Goal: Task Accomplishment & Management: Complete application form

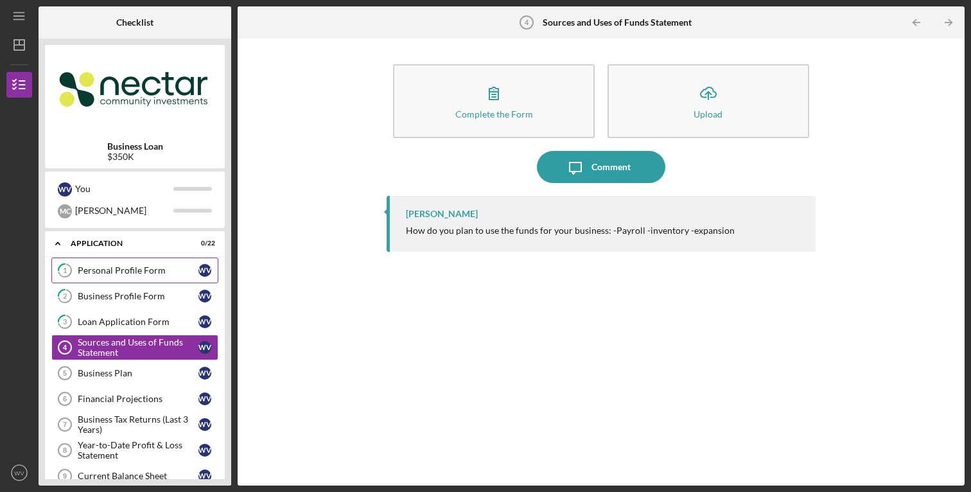
click at [140, 279] on link "1 Personal Profile Form W V" at bounding box center [134, 271] width 167 height 26
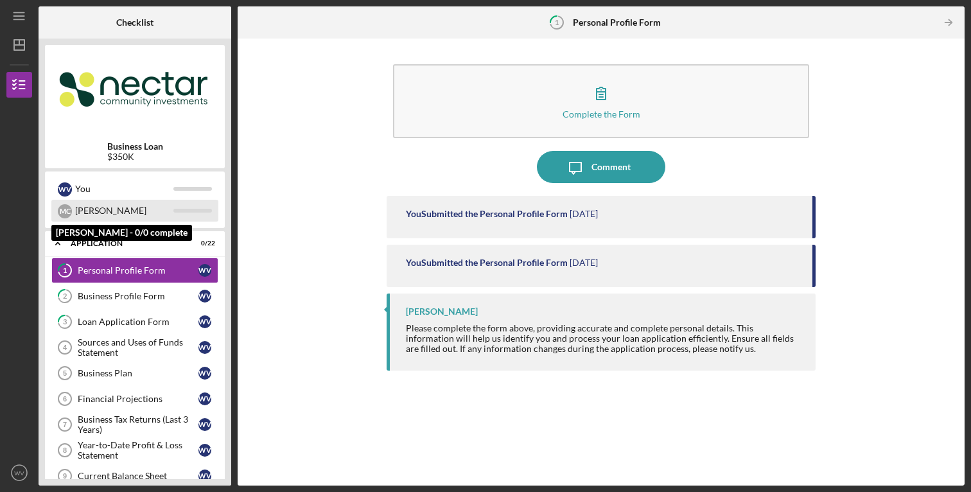
click at [125, 215] on div "[PERSON_NAME]" at bounding box center [124, 211] width 98 height 22
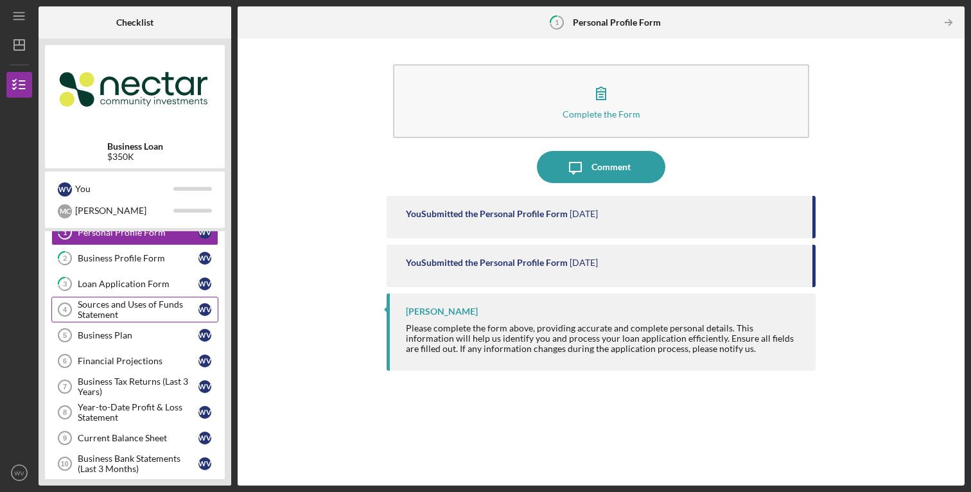
scroll to position [37, 0]
click at [134, 282] on div "Loan Application Form" at bounding box center [138, 285] width 121 height 10
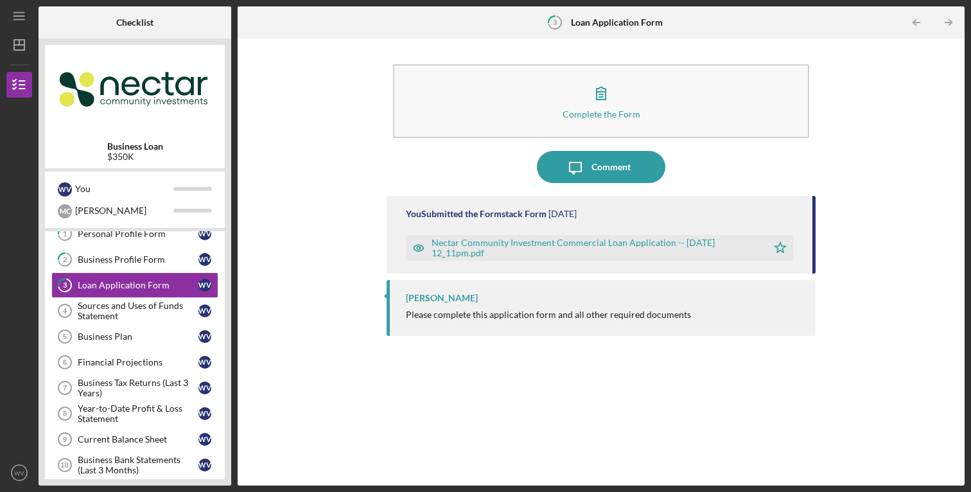
click at [416, 250] on icon "button" at bounding box center [419, 248] width 26 height 26
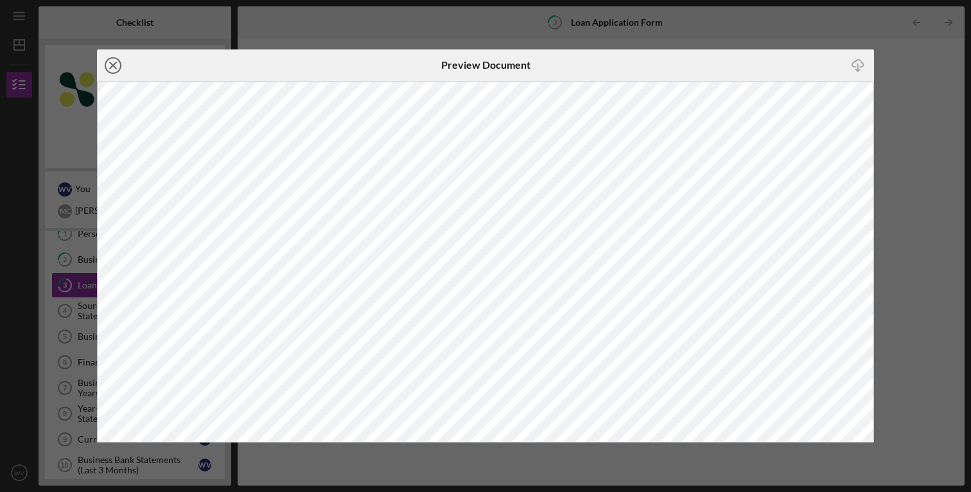
click at [115, 59] on icon "Icon/Close" at bounding box center [113, 65] width 32 height 32
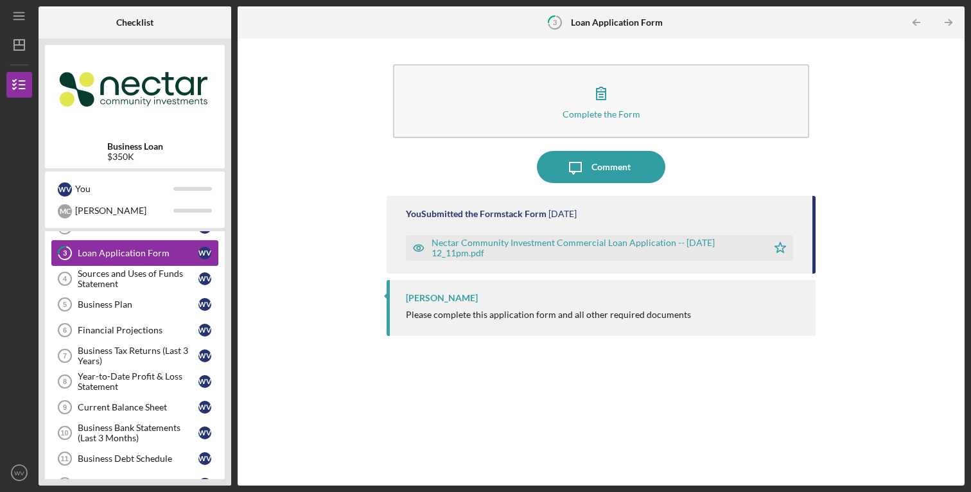
scroll to position [76, 0]
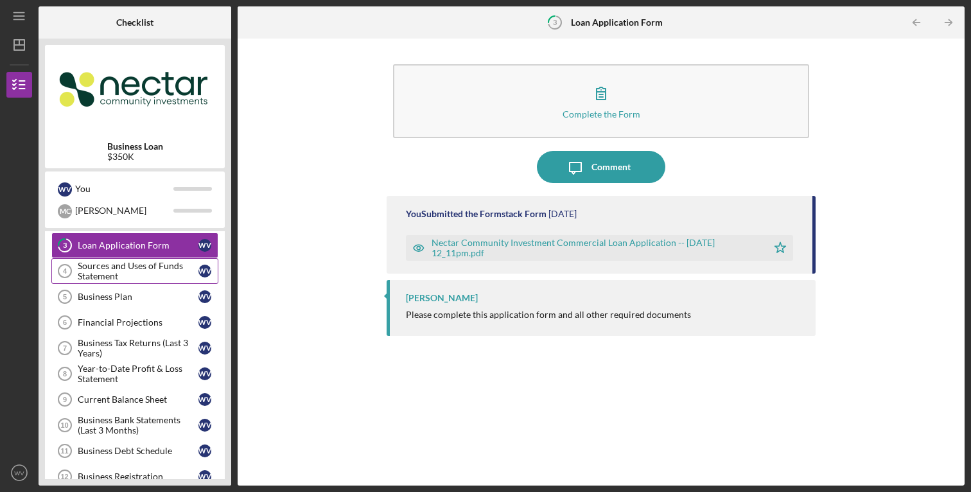
click at [111, 268] on div "Sources and Uses of Funds Statement" at bounding box center [138, 271] width 121 height 21
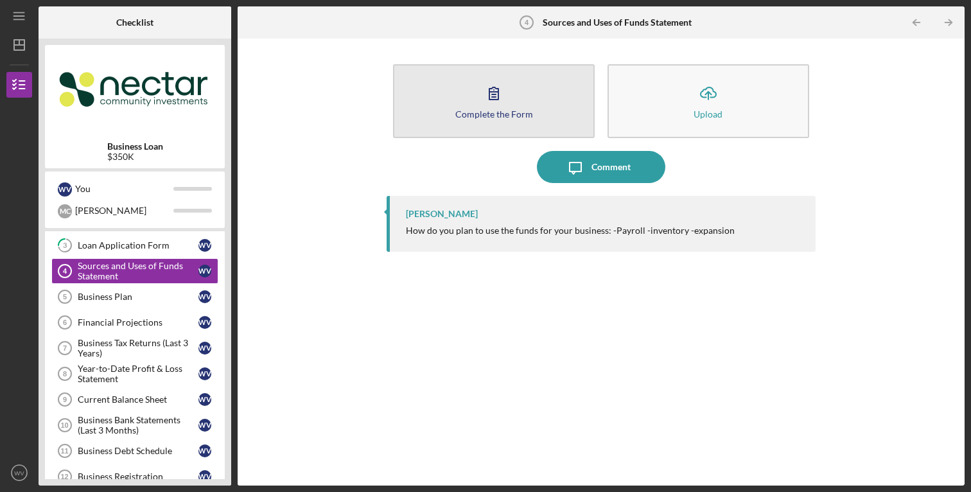
click at [492, 97] on icon "button" at bounding box center [493, 93] width 9 height 12
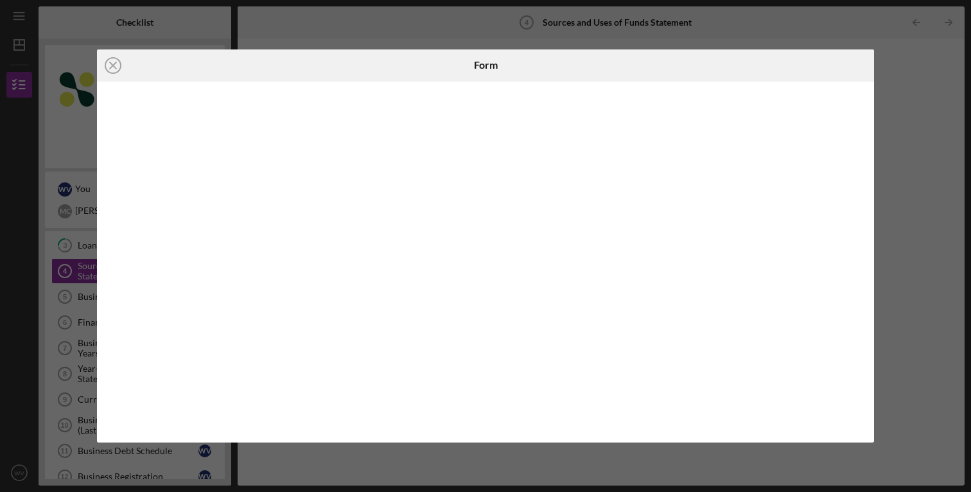
click at [864, 259] on div at bounding box center [485, 263] width 777 height 362
click at [112, 71] on icon "Icon/Close" at bounding box center [113, 65] width 32 height 32
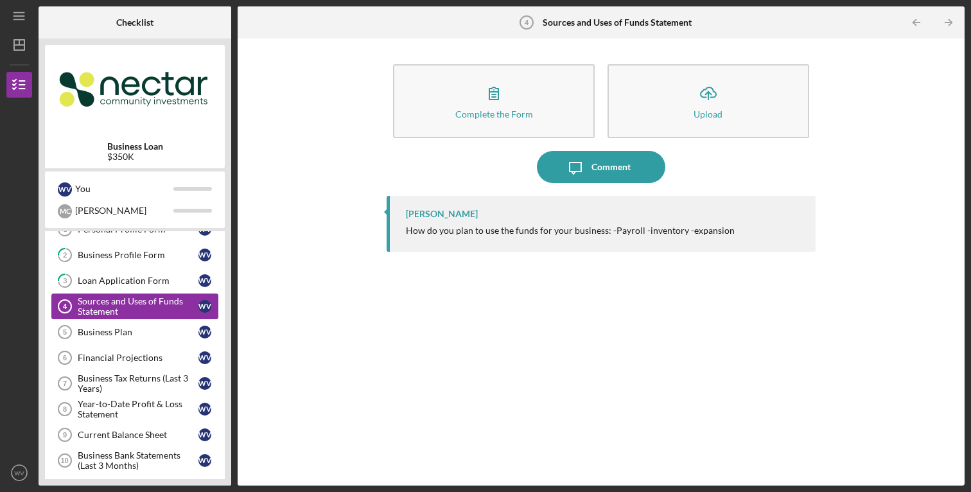
scroll to position [29, 0]
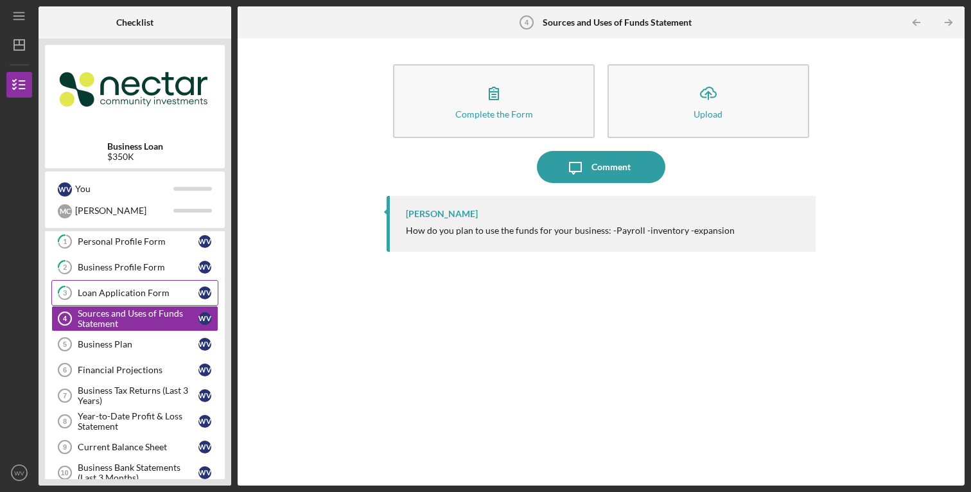
click at [125, 293] on div "Loan Application Form" at bounding box center [138, 293] width 121 height 10
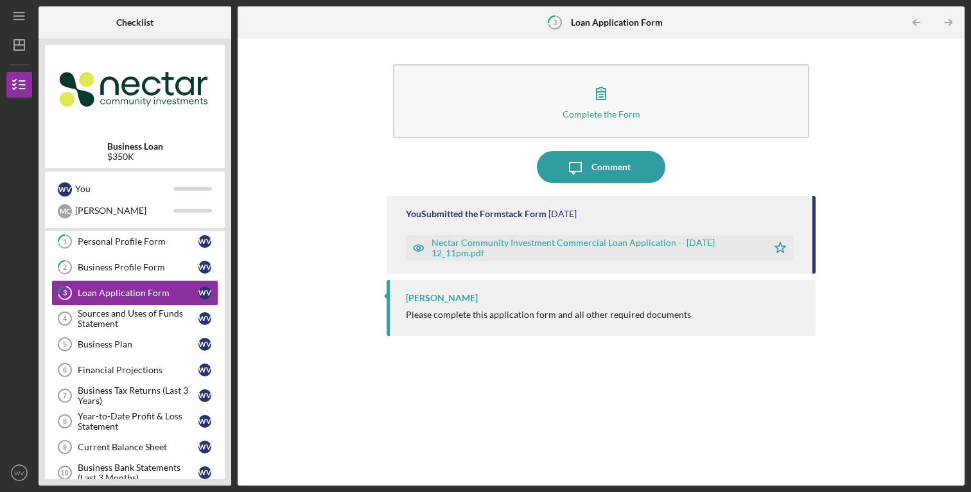
click at [415, 254] on icon "button" at bounding box center [419, 248] width 26 height 26
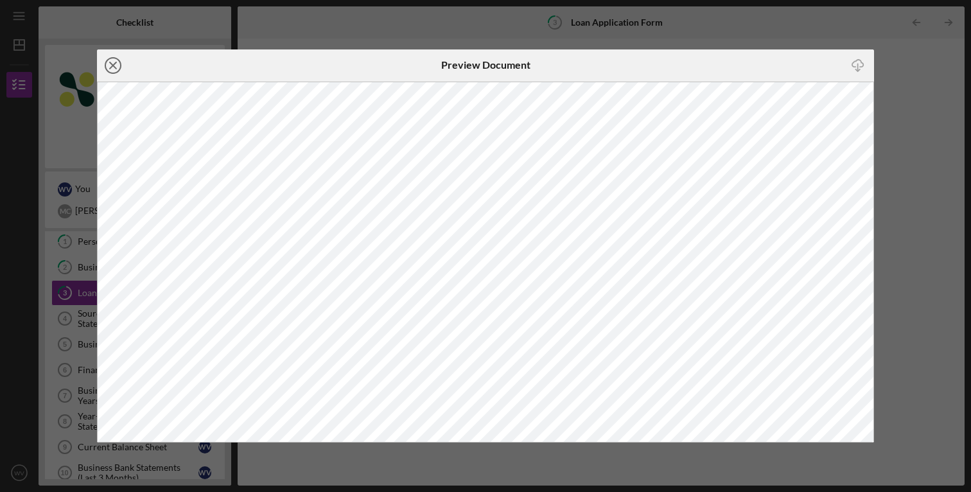
click at [120, 72] on icon "Icon/Close" at bounding box center [113, 65] width 32 height 32
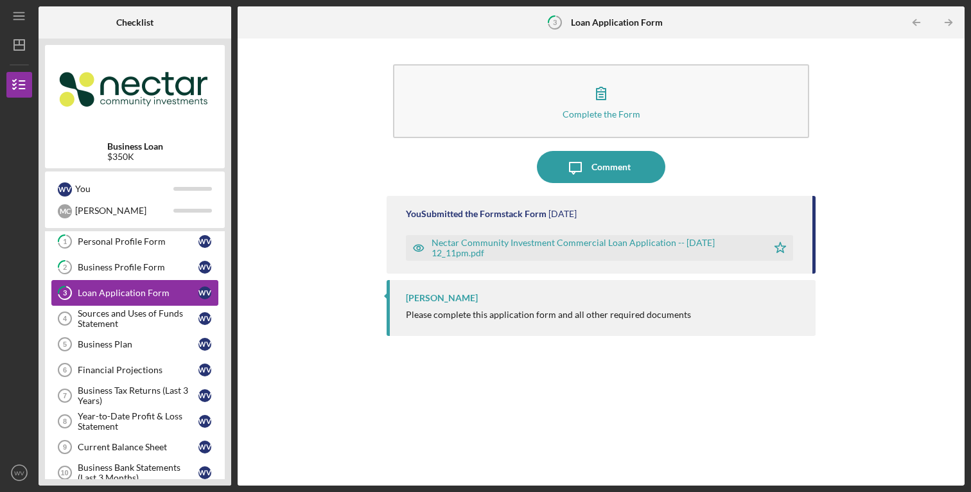
click at [101, 301] on link "3 Loan Application Form W V" at bounding box center [134, 293] width 167 height 26
click at [107, 312] on div "Sources and Uses of Funds Statement" at bounding box center [138, 318] width 121 height 21
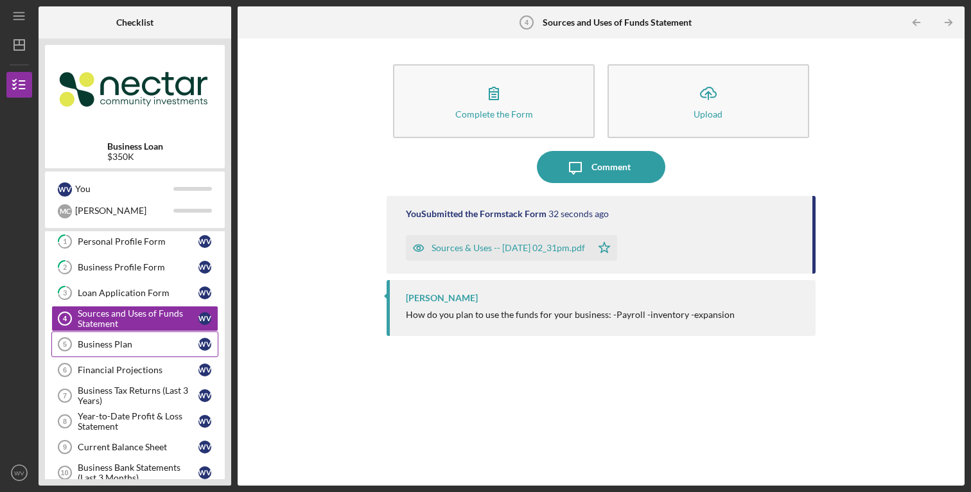
click at [117, 345] on div "Business Plan" at bounding box center [138, 344] width 121 height 10
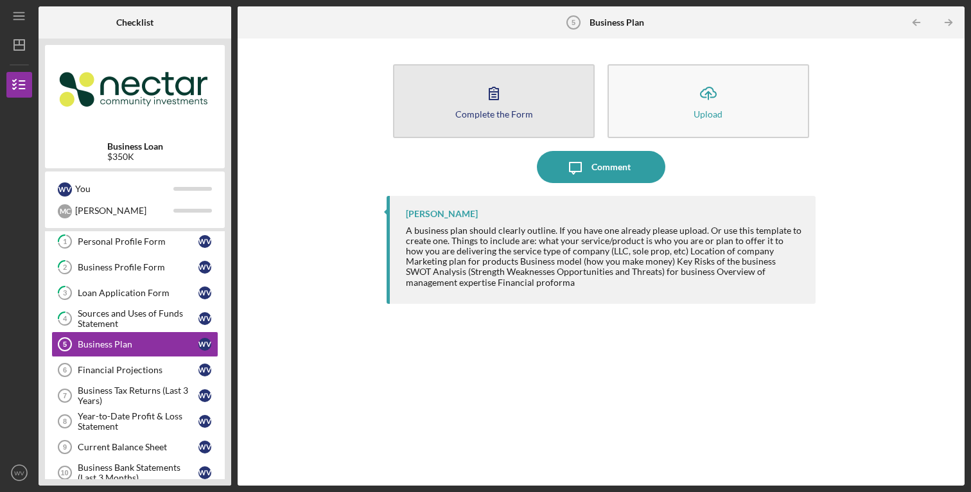
click at [504, 92] on icon "button" at bounding box center [494, 93] width 32 height 32
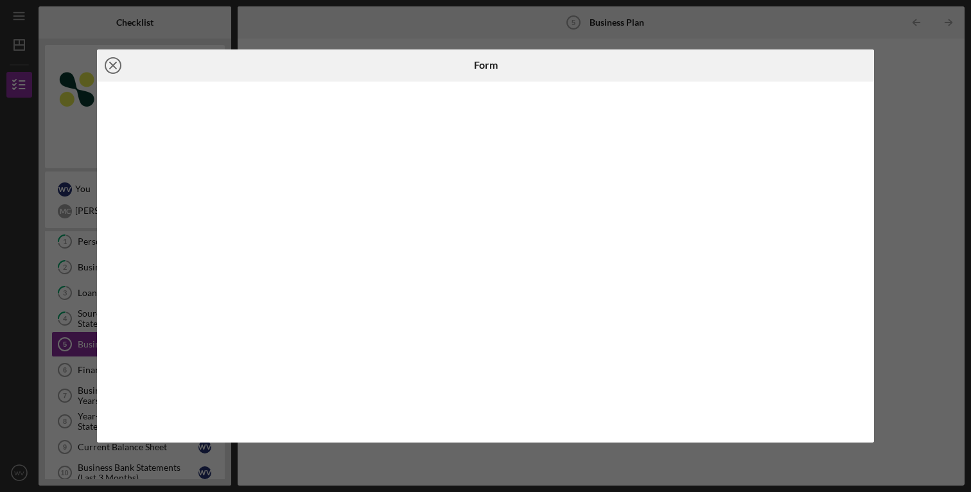
click at [110, 69] on icon "Icon/Close" at bounding box center [113, 65] width 32 height 32
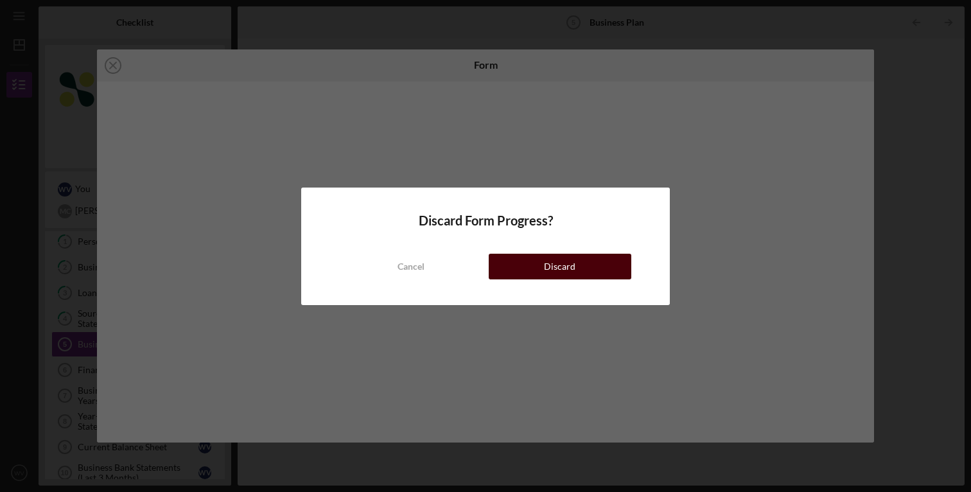
click at [550, 272] on div "Discard" at bounding box center [559, 267] width 31 height 26
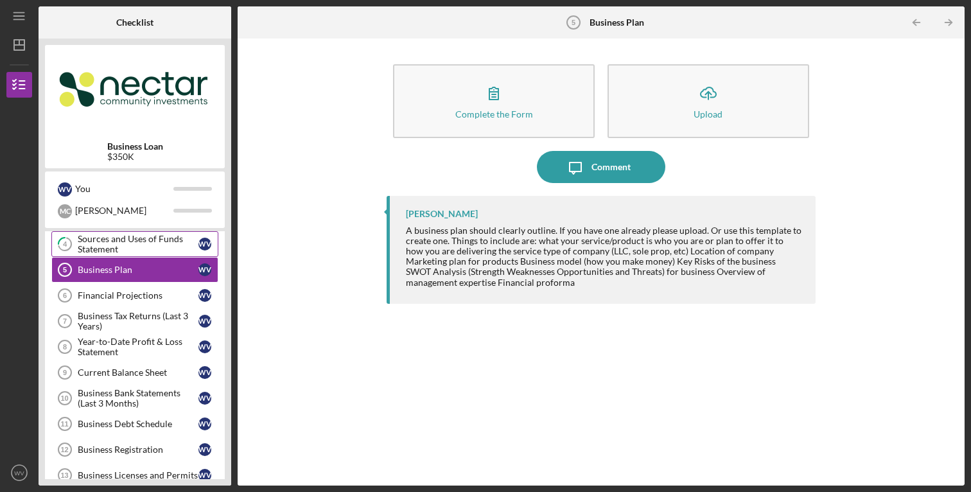
scroll to position [105, 0]
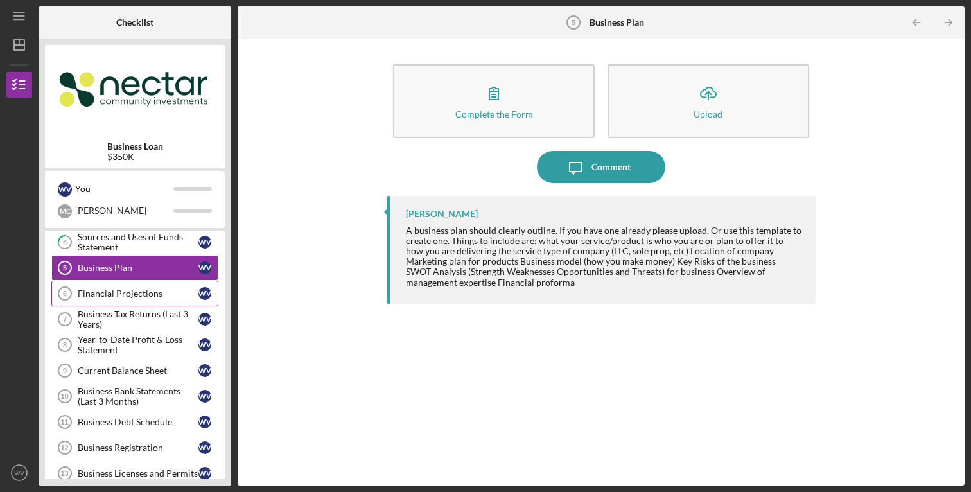
click at [135, 289] on div "Financial Projections" at bounding box center [138, 293] width 121 height 10
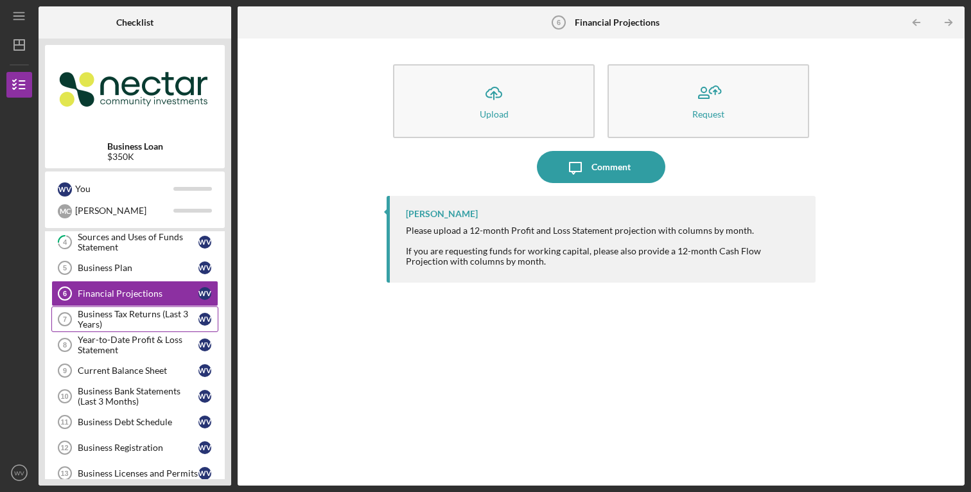
click at [102, 317] on div "Business Tax Returns (Last 3 Years)" at bounding box center [138, 319] width 121 height 21
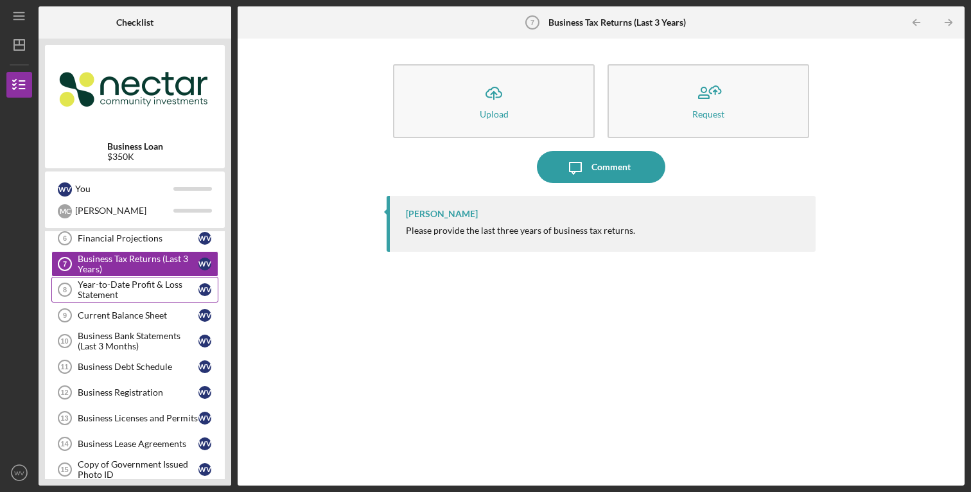
scroll to position [171, 0]
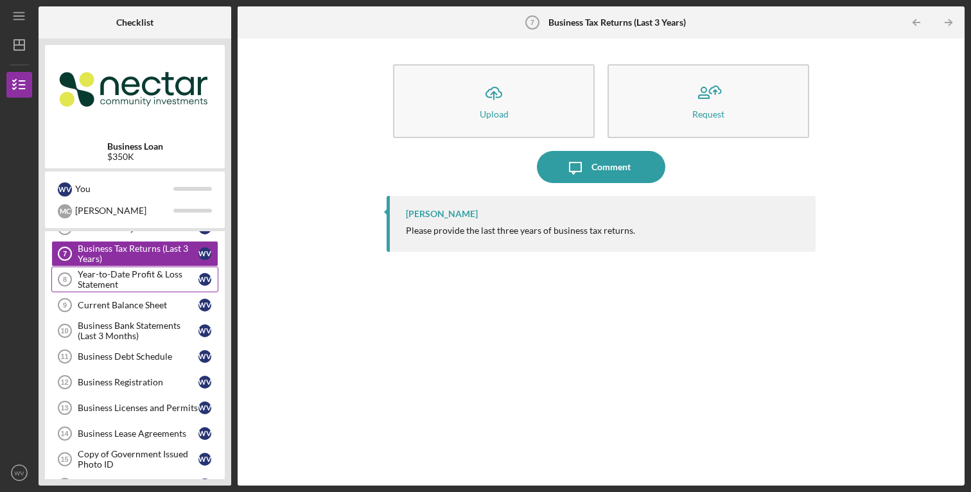
click at [106, 282] on div "Year-to-Date Profit & Loss Statement" at bounding box center [138, 279] width 121 height 21
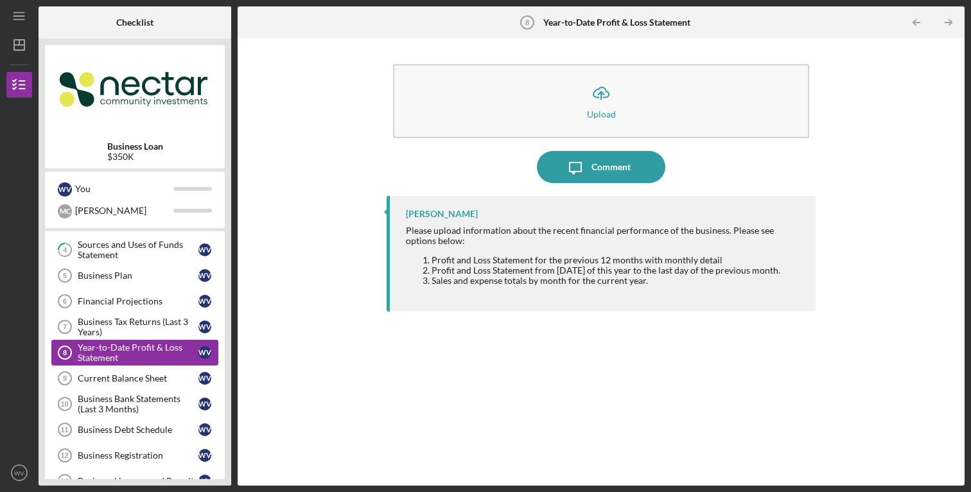
scroll to position [89, 0]
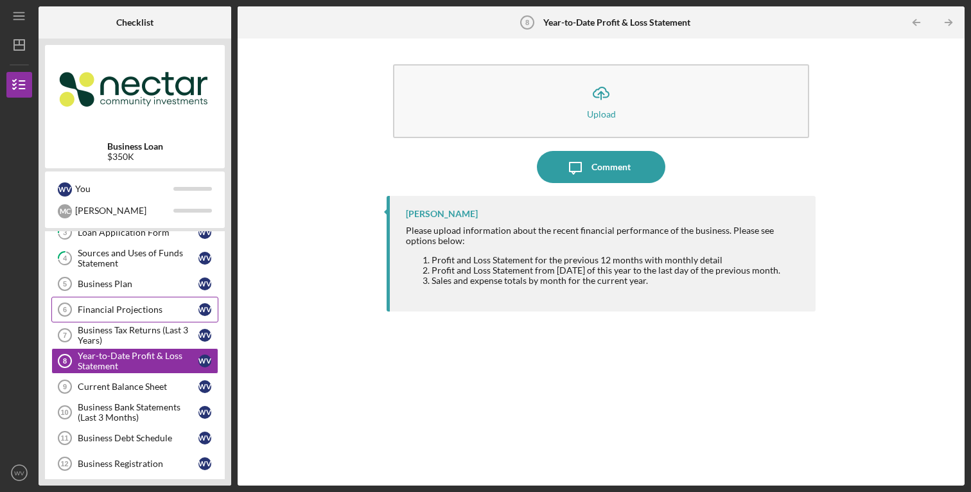
click at [115, 305] on div "Financial Projections" at bounding box center [138, 309] width 121 height 10
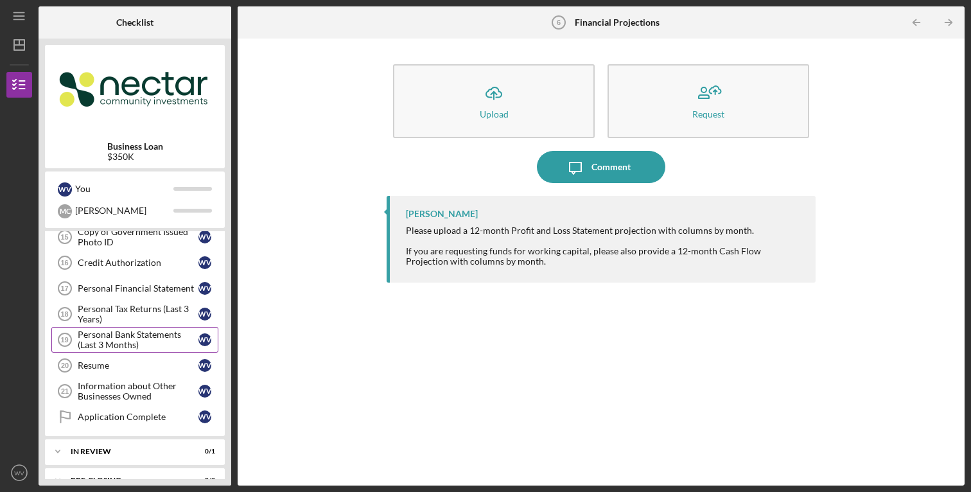
scroll to position [396, 0]
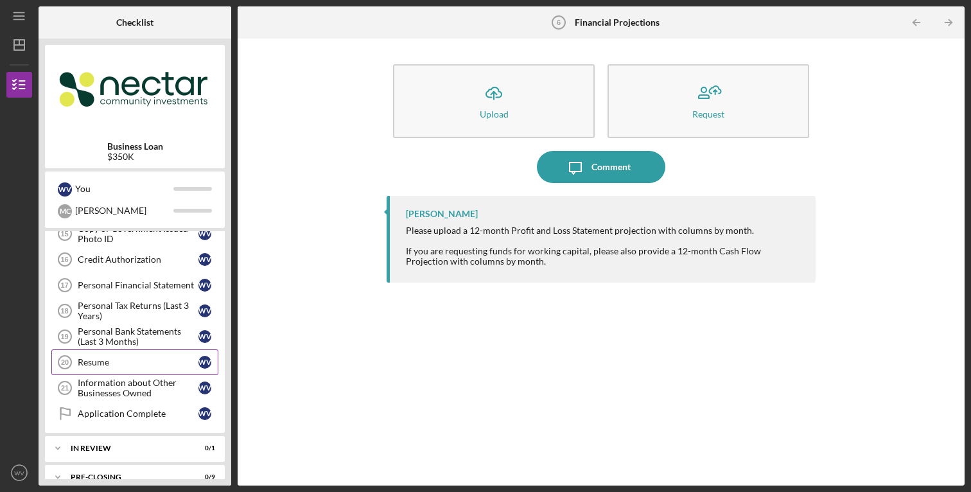
click at [103, 359] on div "Resume" at bounding box center [138, 362] width 121 height 10
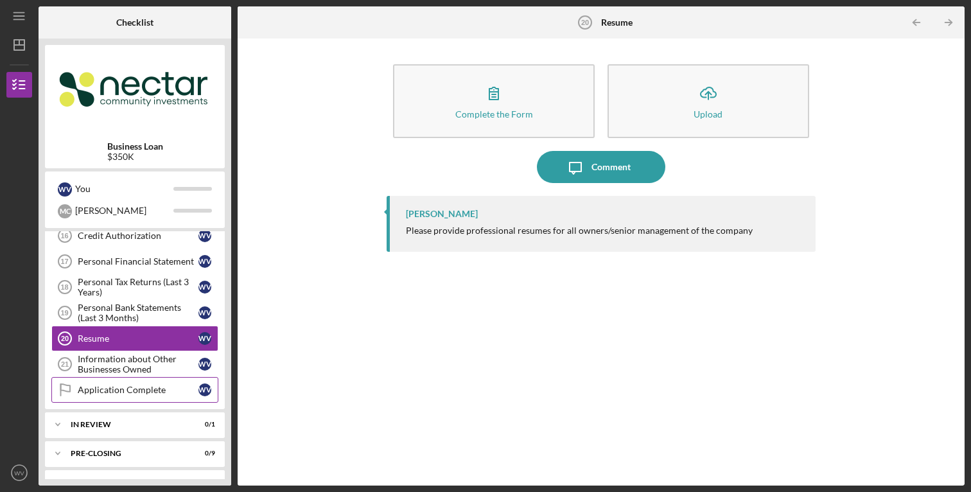
scroll to position [433, 0]
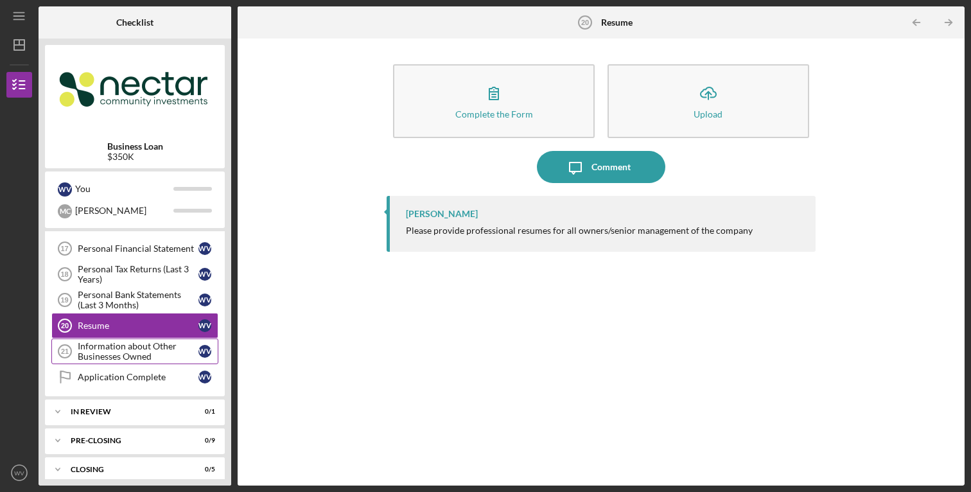
click at [115, 360] on div "Information about Other Businesses Owned" at bounding box center [138, 351] width 121 height 21
